Goal: Task Accomplishment & Management: Manage account settings

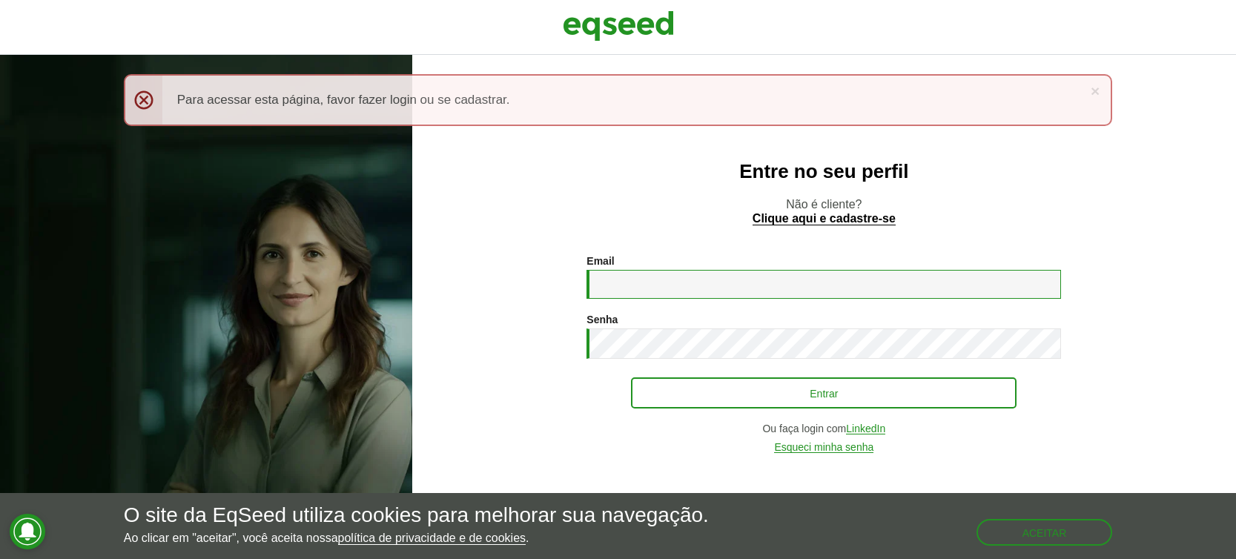
type input "**********"
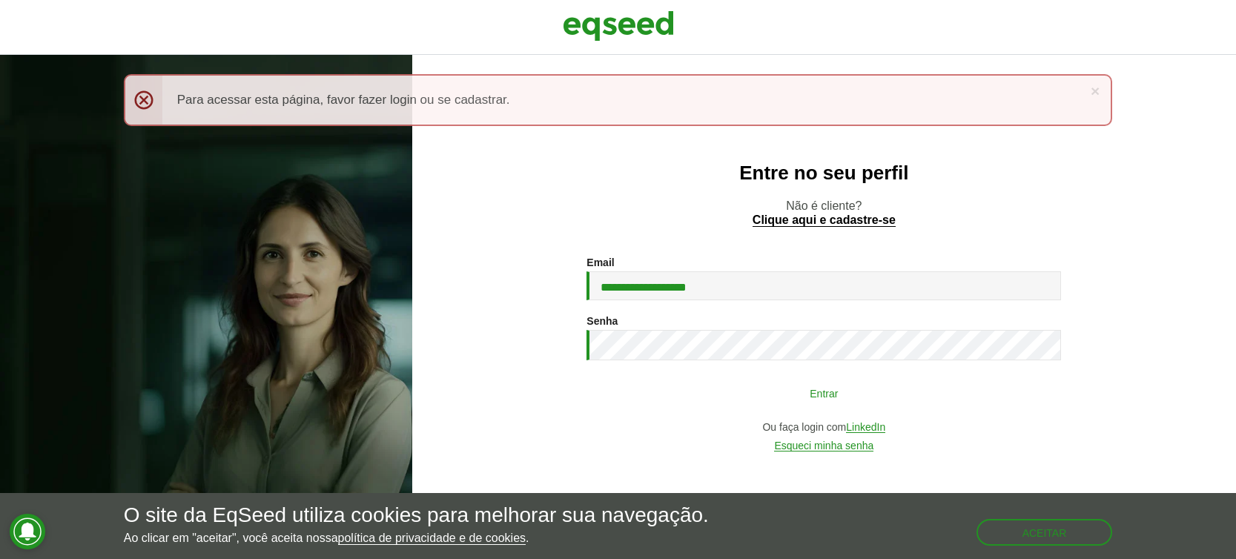
click at [823, 391] on button "Entrar" at bounding box center [824, 393] width 386 height 28
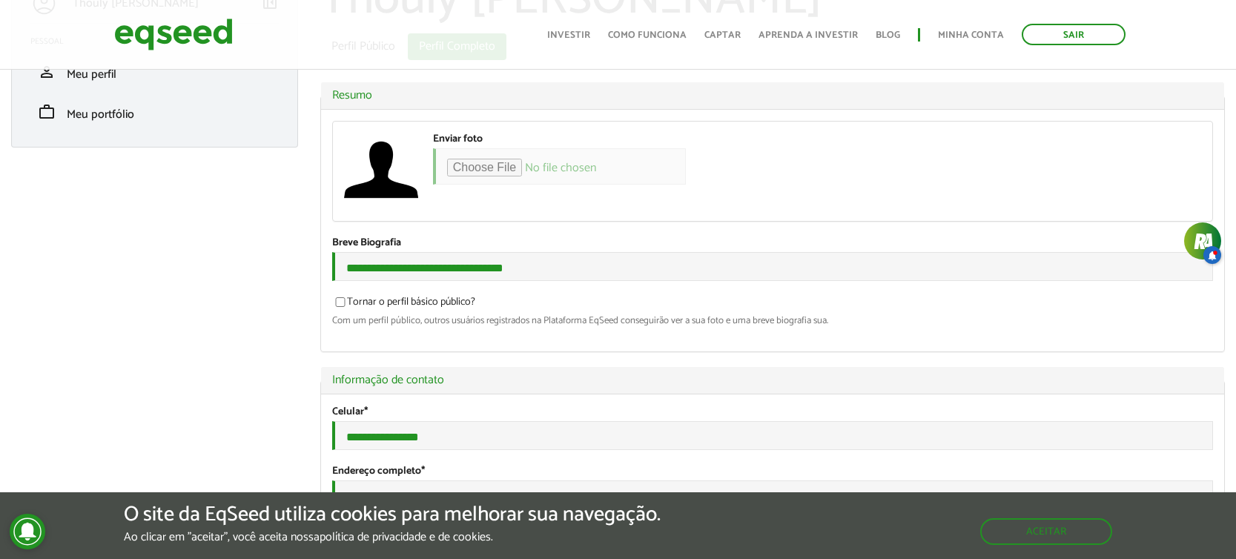
scroll to position [122, 0]
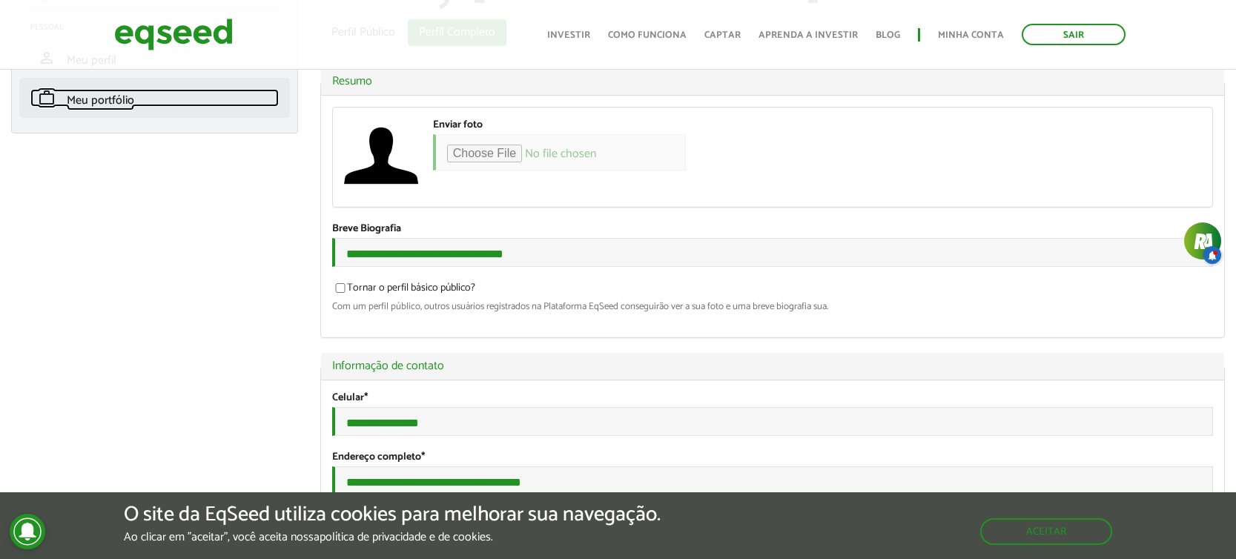
click at [105, 98] on span "Meu portfólio" at bounding box center [100, 100] width 67 height 20
